Goal: Task Accomplishment & Management: Manage account settings

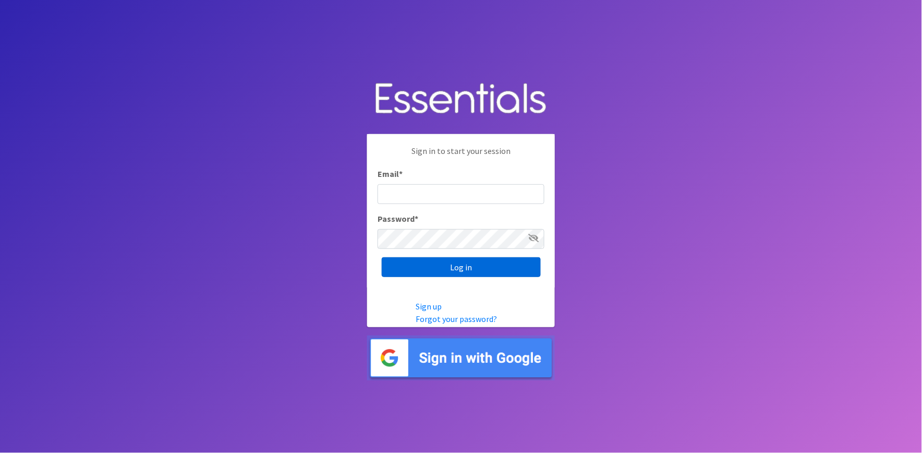
type input "[PERSON_NAME][EMAIL_ADDRESS][DOMAIN_NAME]"
click at [423, 264] on input "Log in" at bounding box center [461, 267] width 159 height 20
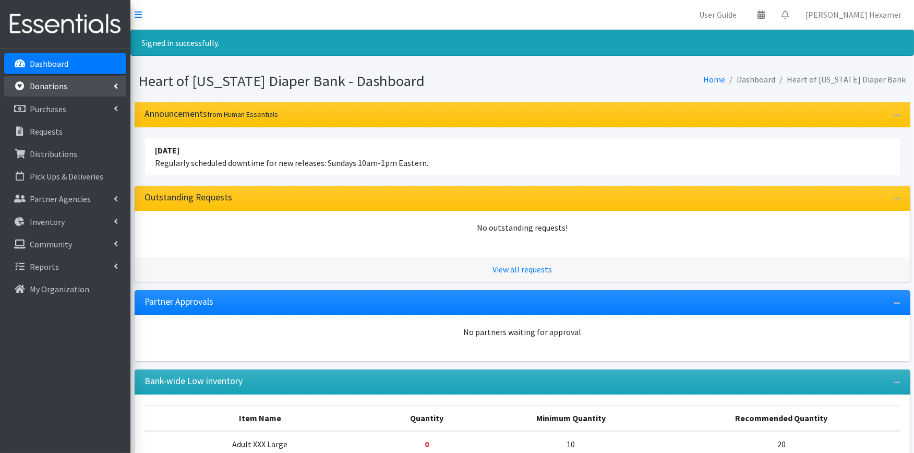
click at [91, 89] on link "Donations" at bounding box center [65, 86] width 122 height 21
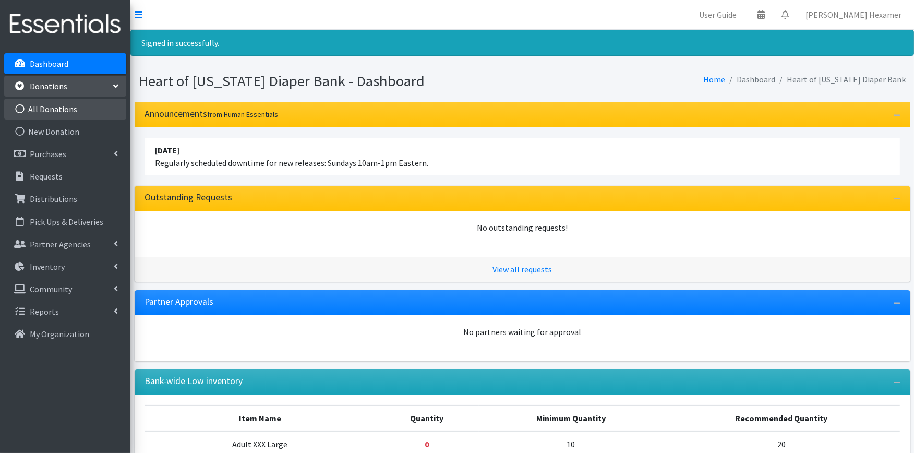
click at [90, 102] on link "All Donations" at bounding box center [65, 109] width 122 height 21
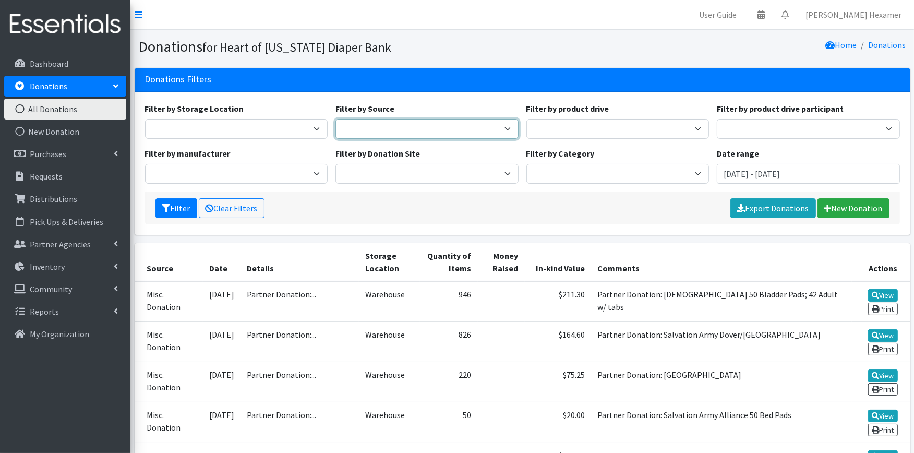
click at [451, 125] on select "Donation Site Manufacturer Misc. Donation Product Drive" at bounding box center [426, 129] width 183 height 20
select select "Product Drive"
click at [335, 119] on select "Donation Site Manufacturer Misc. Donation Product Drive" at bounding box center [426, 129] width 183 height 20
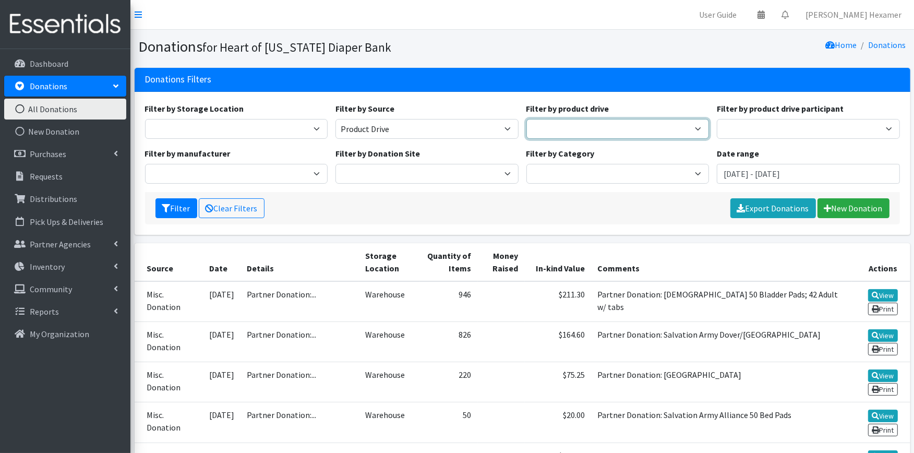
click at [546, 122] on select "2024 Partner Donations 2025 Partner Donations Asbury Church Aultman Diverse Wom…" at bounding box center [617, 129] width 183 height 20
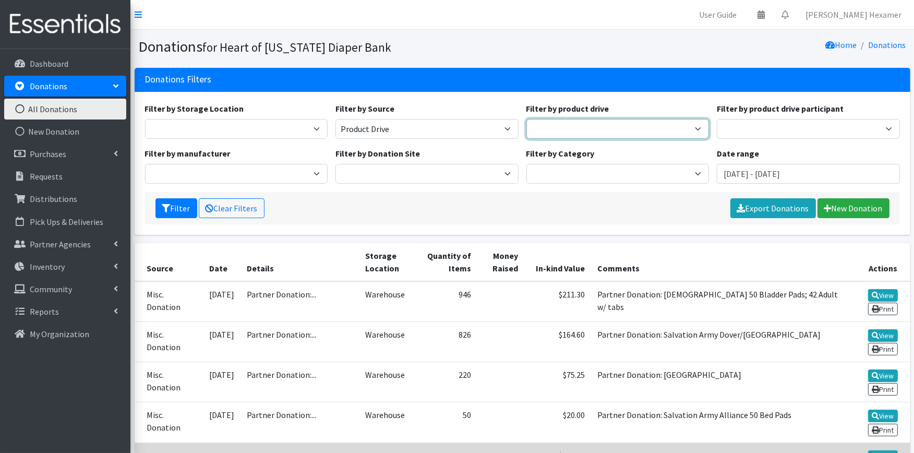
select select "3532"
click at [526, 119] on select "2024 Partner Donations 2025 Partner Donations Asbury Church Aultman Diverse Wom…" at bounding box center [617, 129] width 183 height 20
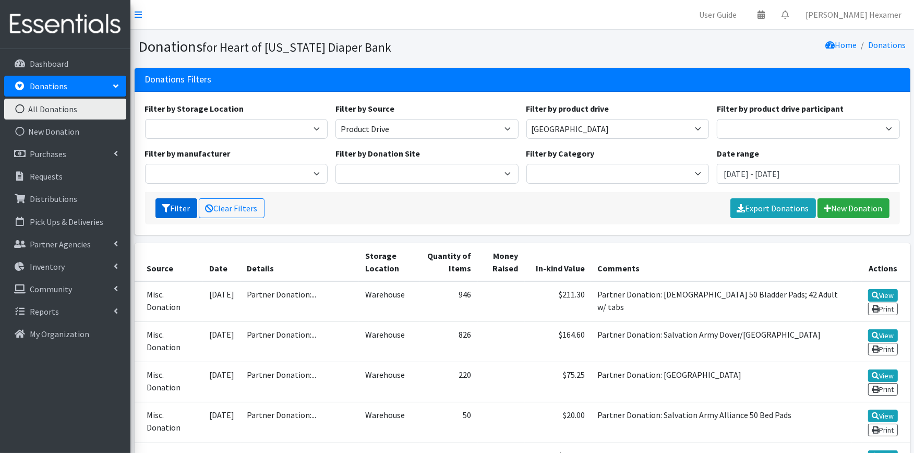
click at [190, 206] on button "Filter" at bounding box center [176, 208] width 42 height 20
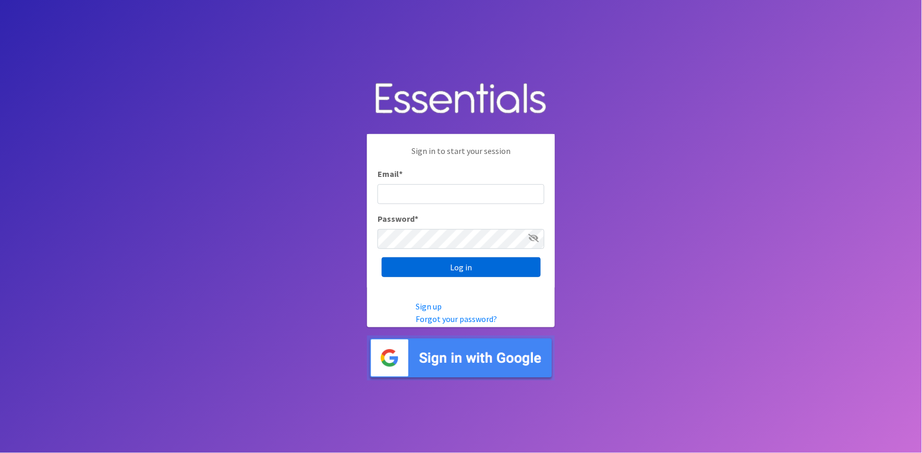
type input "[PERSON_NAME][EMAIL_ADDRESS][DOMAIN_NAME]"
click at [466, 264] on input "Log in" at bounding box center [461, 267] width 159 height 20
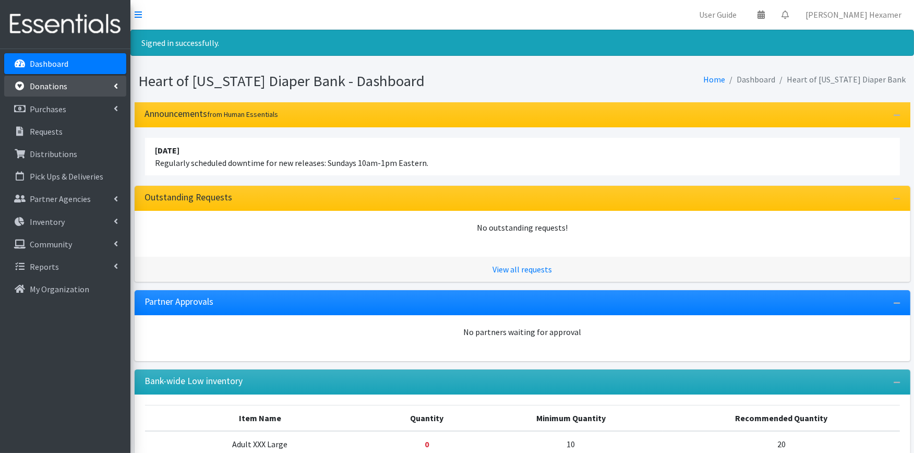
click at [42, 85] on p "Donations" at bounding box center [49, 86] width 38 height 10
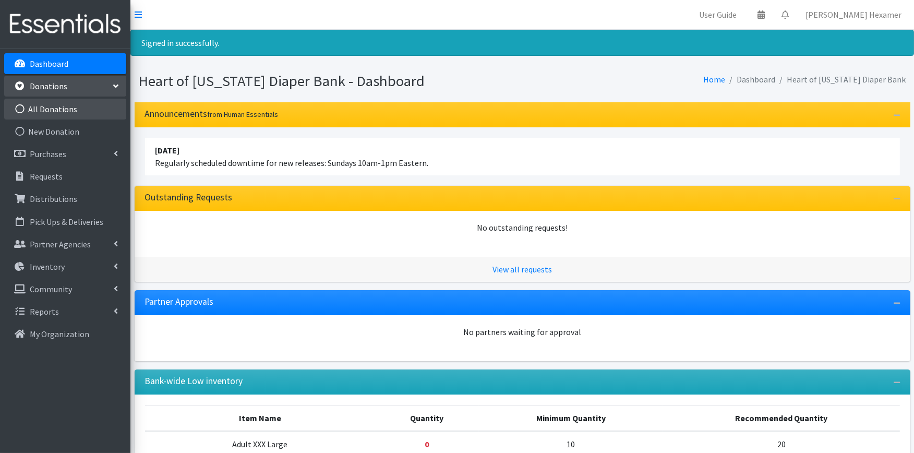
click at [32, 111] on link "All Donations" at bounding box center [65, 109] width 122 height 21
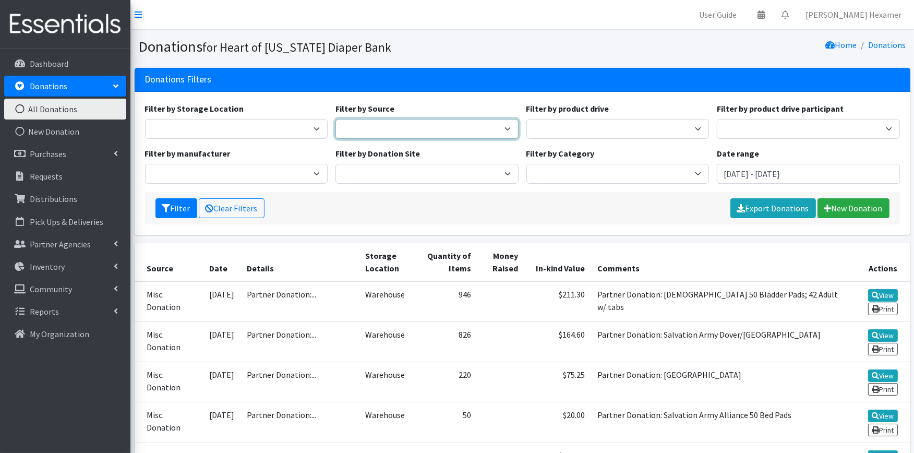
click at [387, 129] on select "Donation Site Manufacturer Misc. Donation Product Drive" at bounding box center [426, 129] width 183 height 20
select select "Product Drive"
click at [335, 119] on select "Donation Site Manufacturer Misc. Donation Product Drive" at bounding box center [426, 129] width 183 height 20
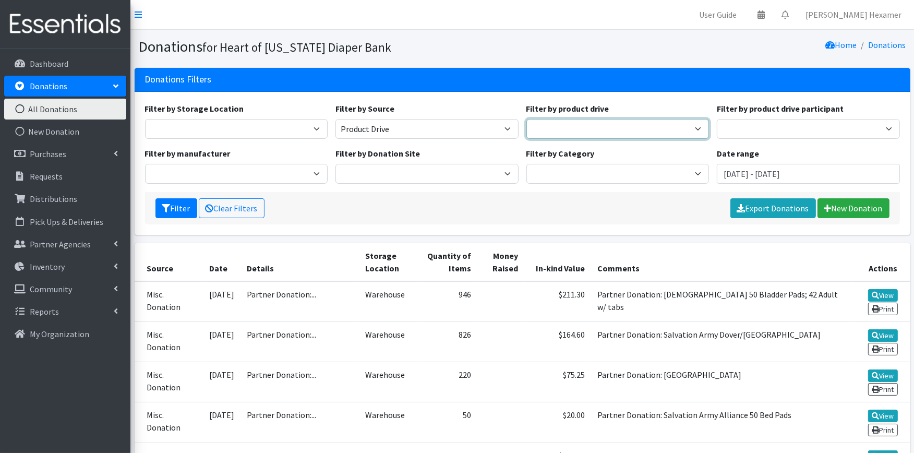
click at [588, 126] on select "2024 Partner Donations 2025 Partner Donations [PERSON_NAME] [DEMOGRAPHIC_DATA] …" at bounding box center [617, 129] width 183 height 20
select select "3532"
click at [526, 119] on select "2024 Partner Donations 2025 Partner Donations [PERSON_NAME] [DEMOGRAPHIC_DATA] …" at bounding box center [617, 129] width 183 height 20
click at [169, 211] on icon "submit" at bounding box center [166, 208] width 8 height 8
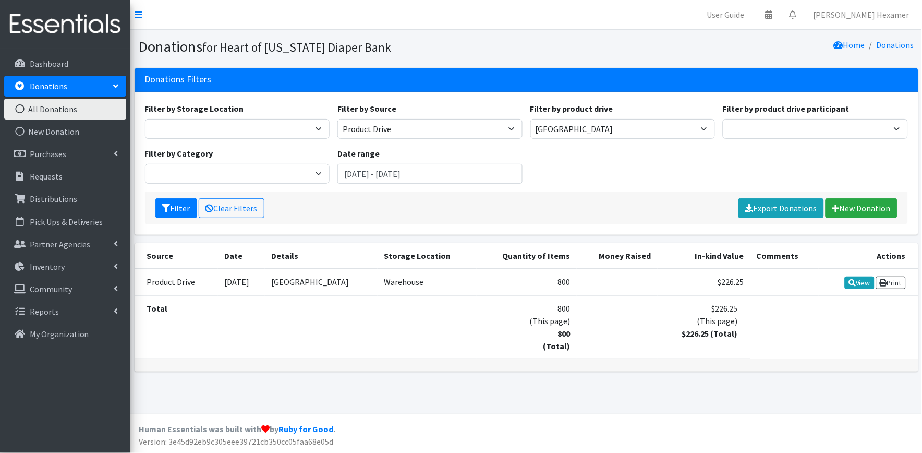
click at [55, 110] on link "All Donations" at bounding box center [65, 109] width 122 height 21
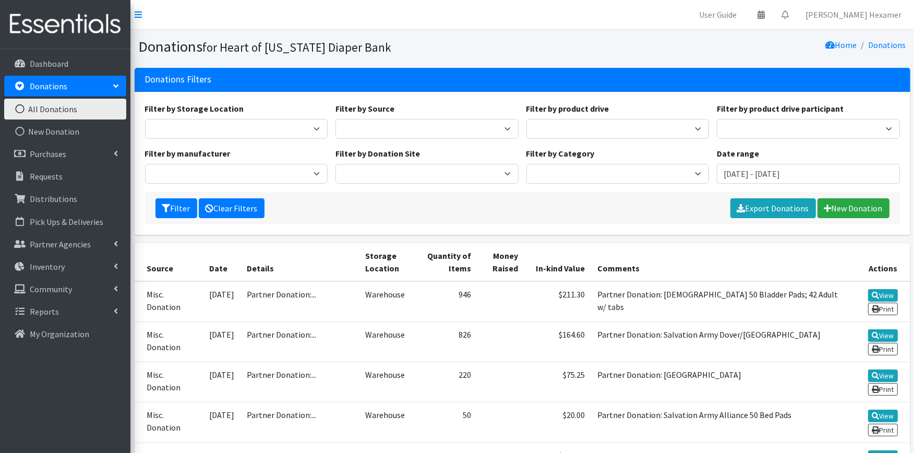
click at [227, 206] on link "Clear Filters" at bounding box center [232, 208] width 66 height 20
click at [789, 167] on input "[DATE] - [DATE]" at bounding box center [808, 174] width 183 height 20
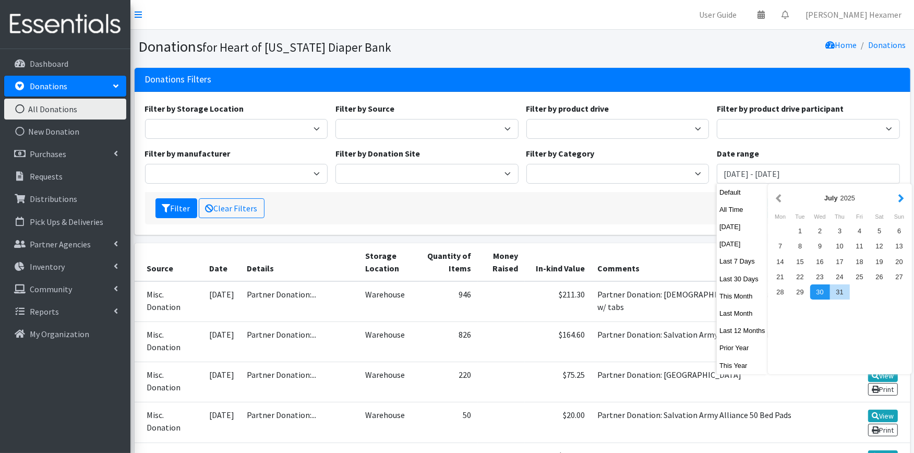
click at [898, 197] on button "button" at bounding box center [901, 197] width 11 height 13
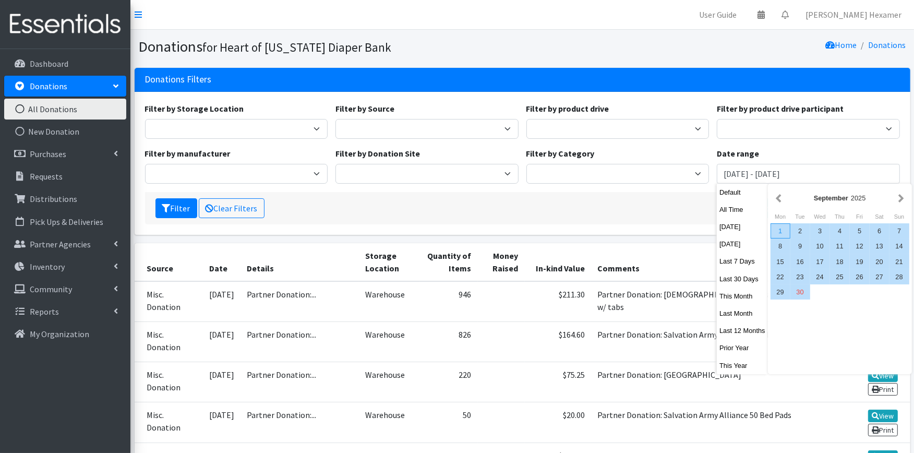
click at [778, 227] on div "1" at bounding box center [781, 230] width 20 height 15
click at [794, 292] on div "30" at bounding box center [800, 291] width 20 height 15
type input "September 1, 2025 - September 30, 2025"
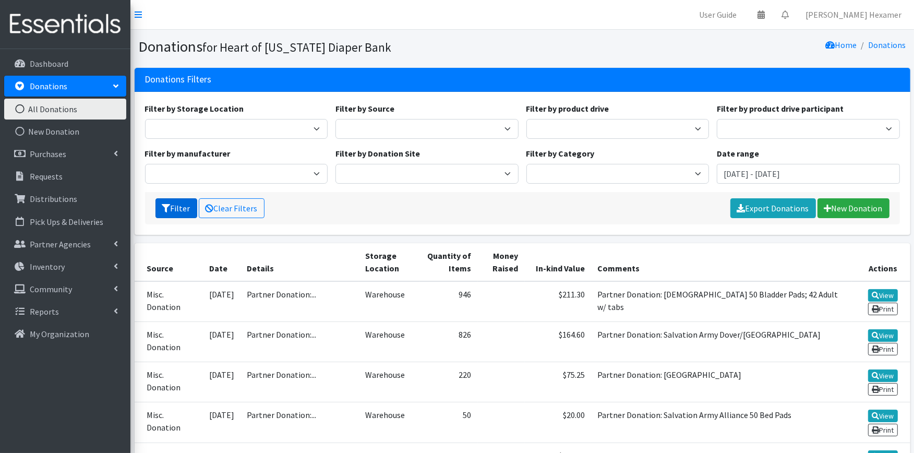
click at [165, 204] on icon "submit" at bounding box center [166, 208] width 8 height 8
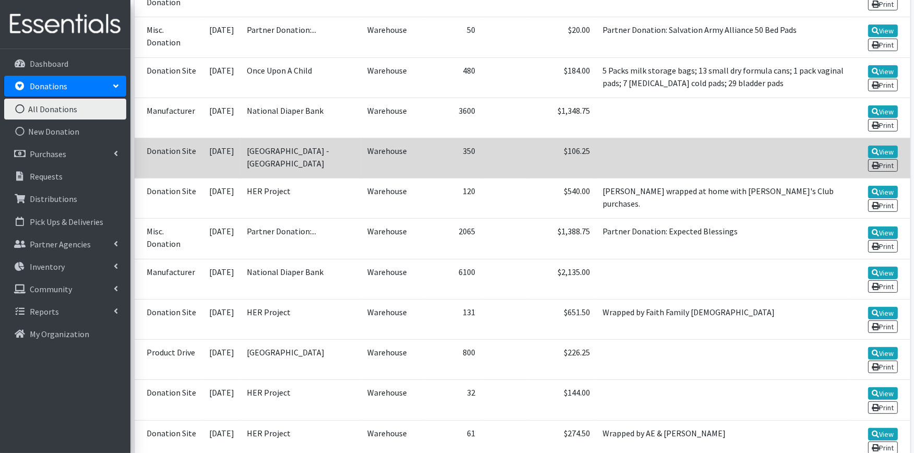
scroll to position [405, 0]
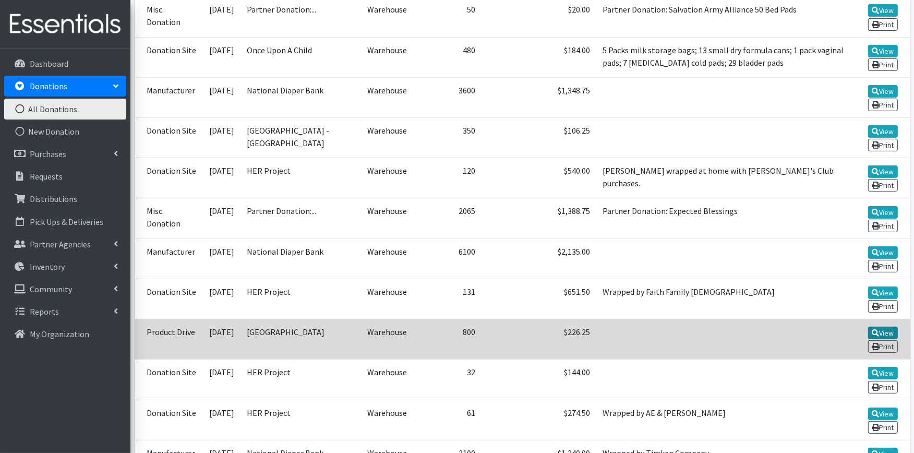
click at [875, 329] on icon at bounding box center [875, 332] width 7 height 7
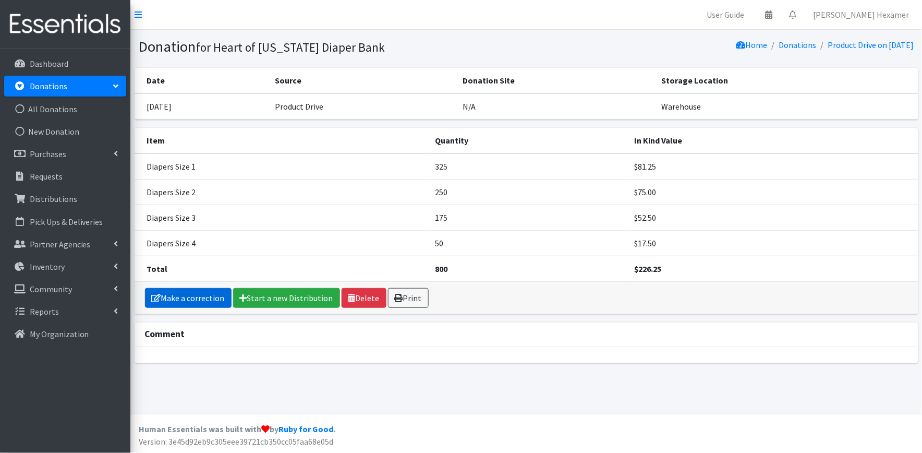
click at [197, 300] on link "Make a correction" at bounding box center [188, 298] width 87 height 20
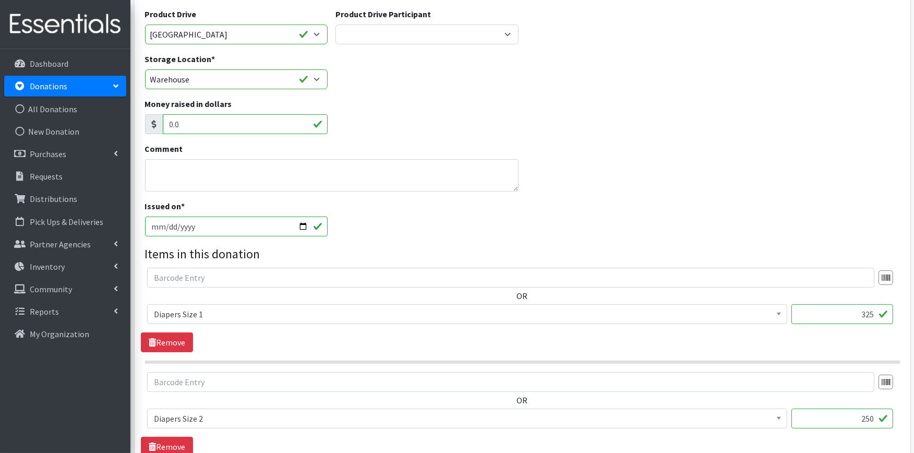
scroll to position [116, 0]
drag, startPoint x: 832, startPoint y: 310, endPoint x: 922, endPoint y: 341, distance: 94.7
click at [913, 341] on html "User Guide 0 Pick-ups remaining this week View Calendar 0 Requests 0 Partner Ag…" at bounding box center [457, 399] width 914 height 1031
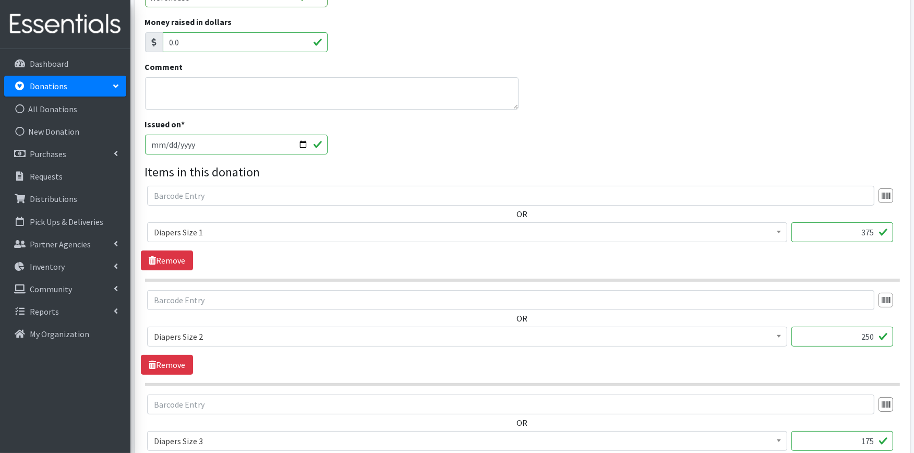
scroll to position [232, 0]
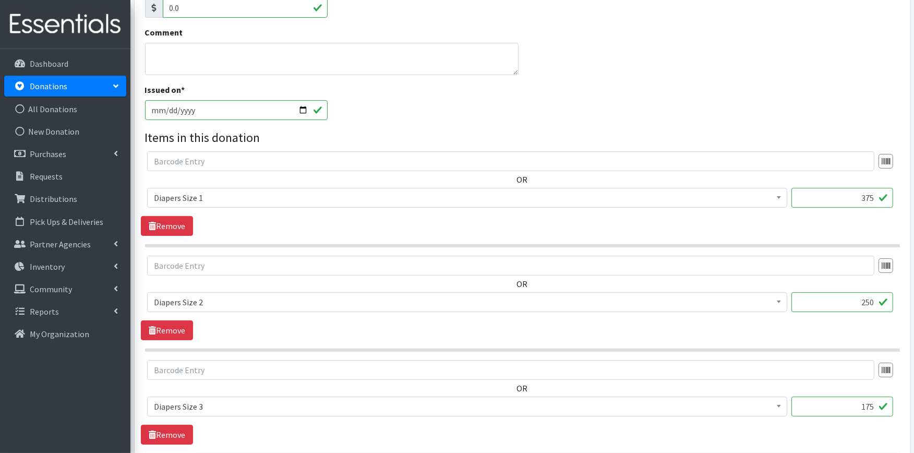
type input "375"
drag, startPoint x: 852, startPoint y: 298, endPoint x: 878, endPoint y: 298, distance: 26.1
click at [878, 298] on input "250" at bounding box center [842, 302] width 102 height 20
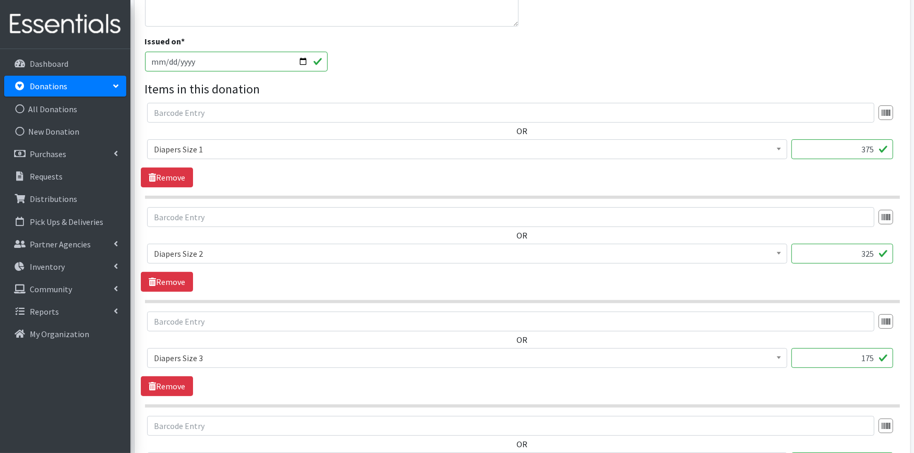
scroll to position [347, 0]
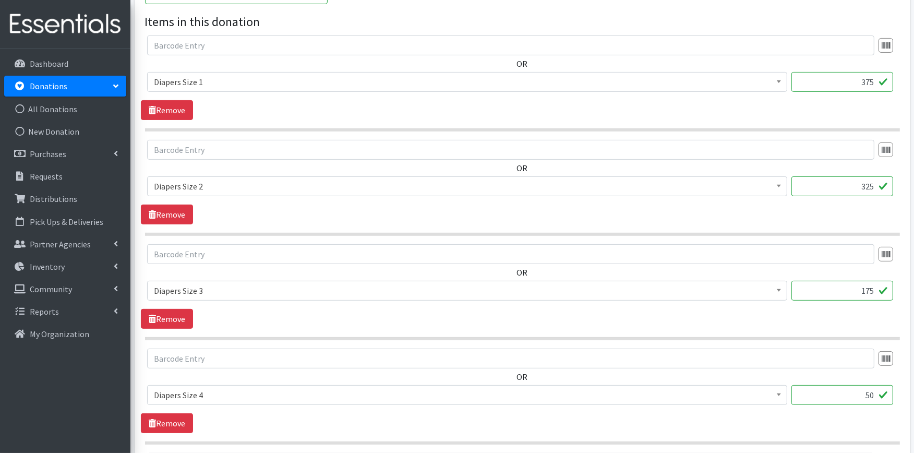
type input "325"
drag, startPoint x: 846, startPoint y: 291, endPoint x: 899, endPoint y: 285, distance: 53.6
click at [899, 285] on div "OR Adult Large Adult Medium Adult Small Adult X Large Adult X-Small Adult XX La…" at bounding box center [522, 276] width 763 height 65
type input "225"
drag, startPoint x: 859, startPoint y: 393, endPoint x: 882, endPoint y: 389, distance: 23.8
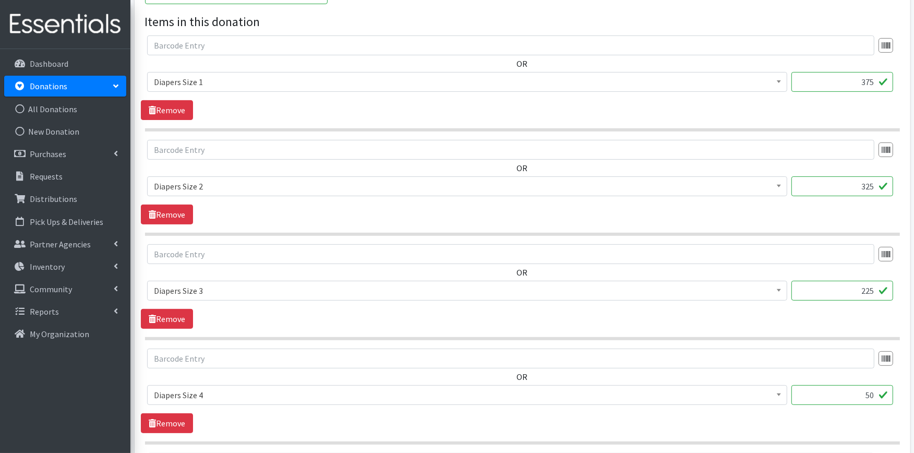
click at [882, 389] on input "50" at bounding box center [842, 395] width 102 height 20
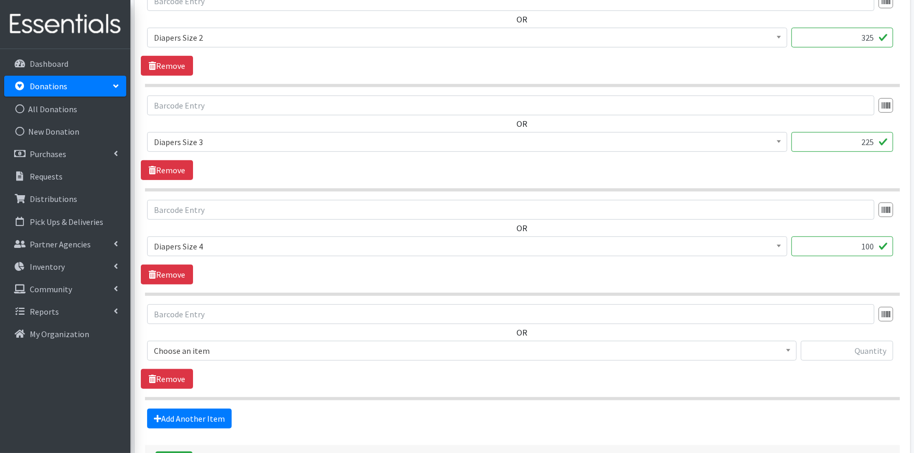
scroll to position [522, 0]
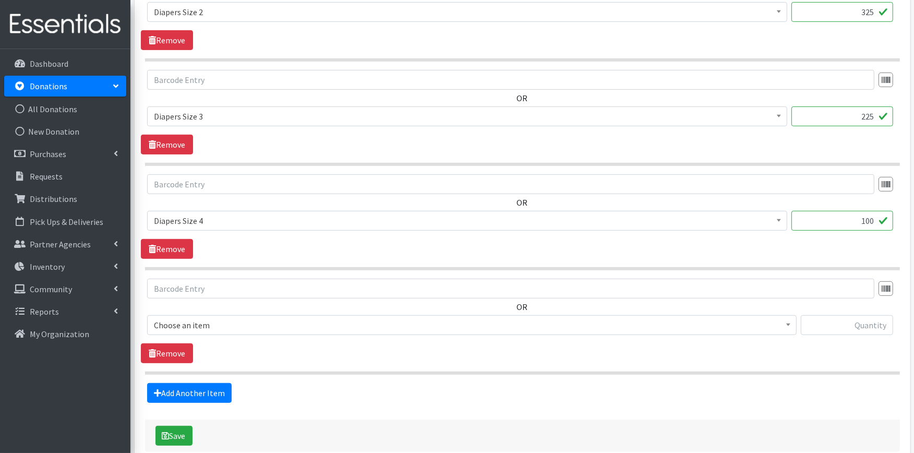
type input "100"
click at [212, 322] on span "Choose an item" at bounding box center [472, 325] width 636 height 15
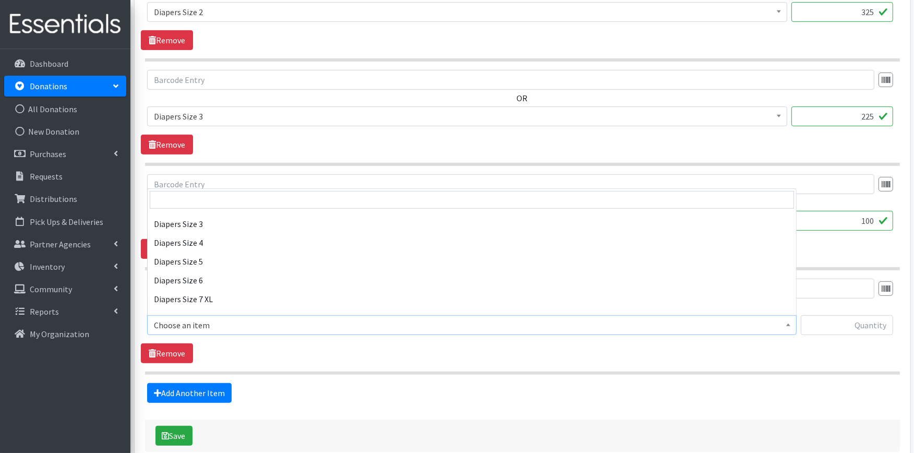
scroll to position [232, 0]
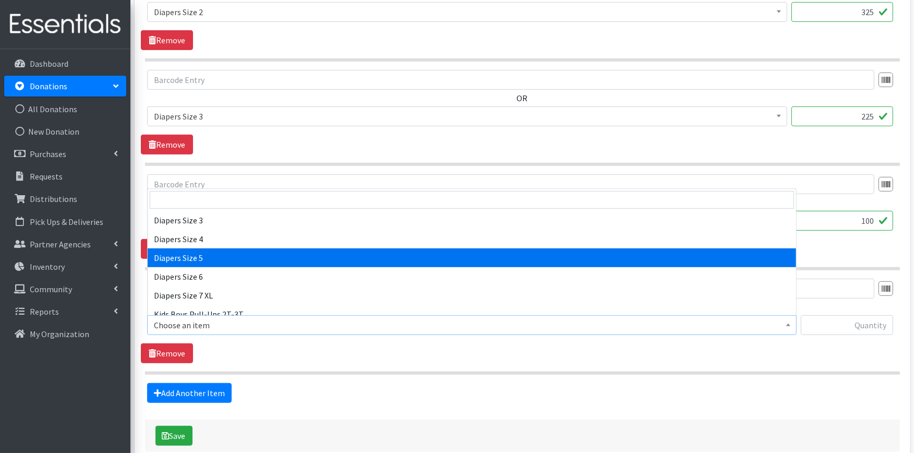
select select "415"
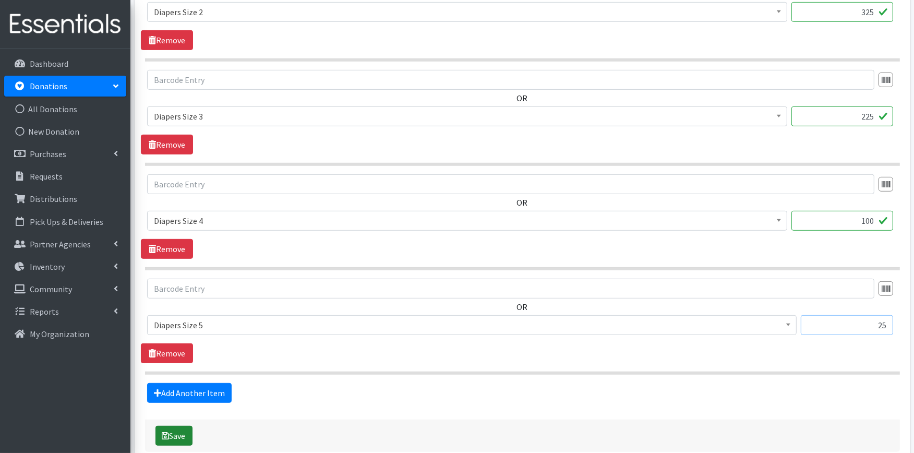
type input "25"
click at [179, 430] on button "Save" at bounding box center [173, 436] width 37 height 20
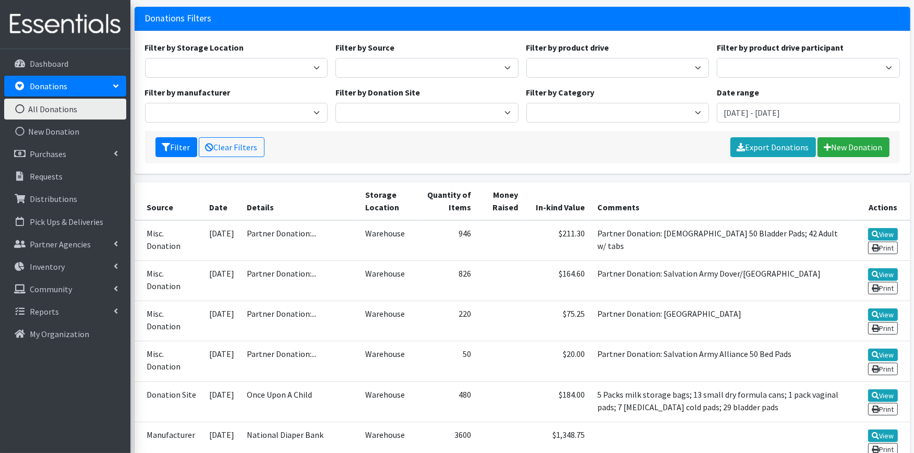
scroll to position [116, 0]
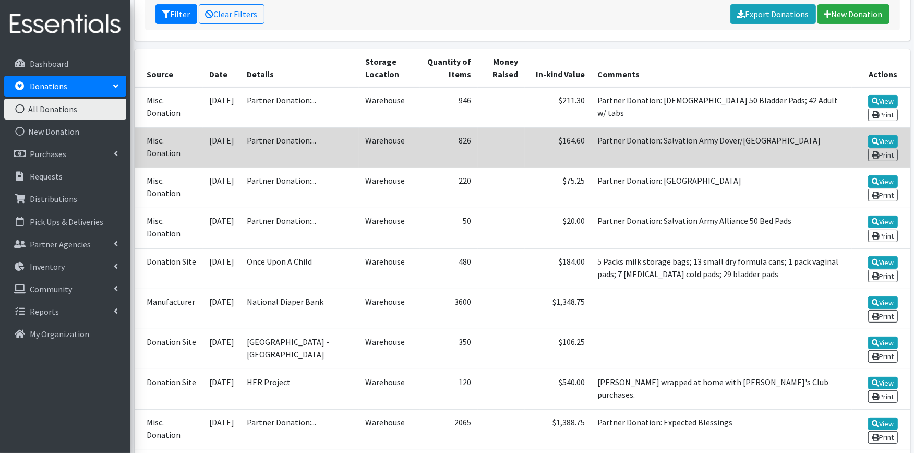
scroll to position [314, 0]
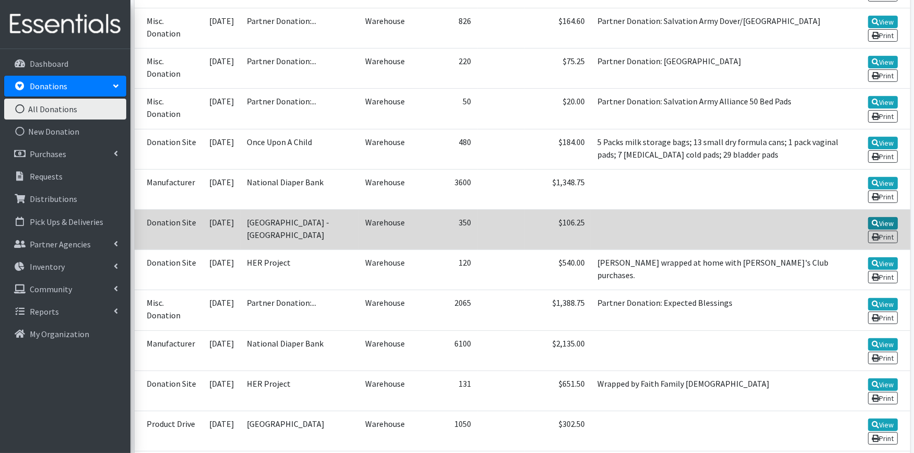
click at [874, 220] on icon at bounding box center [875, 223] width 7 height 7
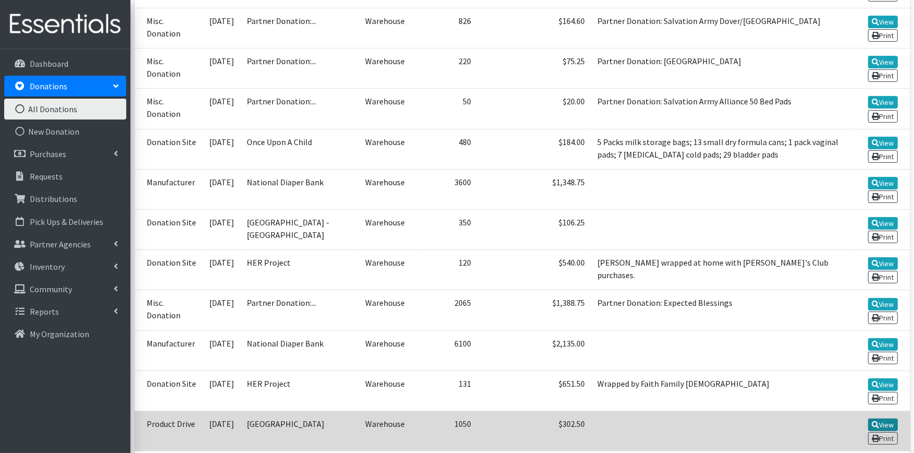
click at [877, 421] on icon at bounding box center [875, 424] width 7 height 7
